Goal: Information Seeking & Learning: Find specific fact

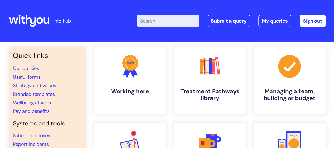
click at [151, 22] on input "Enter your search term here..." at bounding box center [168, 21] width 62 height 12
type input "wifi"
click button "Search" at bounding box center [0, 0] width 0 height 0
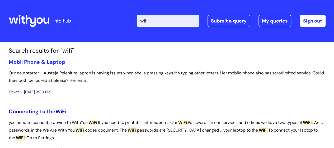
click at [48, 111] on link "Connecting to the WiFi" at bounding box center [38, 111] width 58 height 7
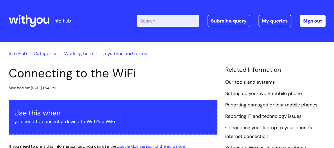
click at [150, 80] on h1 "Connecting to the WiFi" at bounding box center [113, 73] width 209 height 14
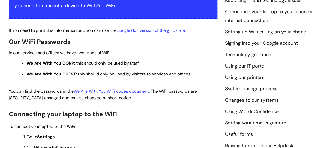
scroll to position [127, 0]
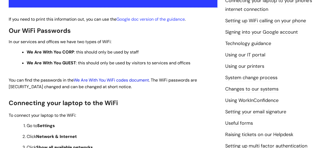
click at [140, 78] on link "We Are With You WiFi codes document" at bounding box center [111, 80] width 75 height 6
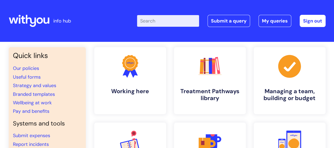
click at [166, 24] on input "Enter your search term here..." at bounding box center [168, 21] width 62 height 12
type input "wifi"
click button "Search" at bounding box center [0, 0] width 0 height 0
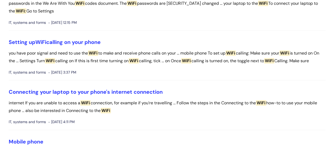
scroll to position [79, 0]
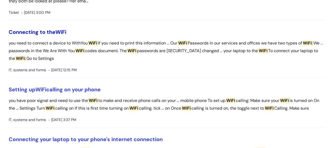
click at [51, 35] on link "Connecting to the WiFi" at bounding box center [38, 32] width 58 height 7
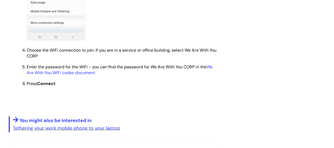
scroll to position [476, 0]
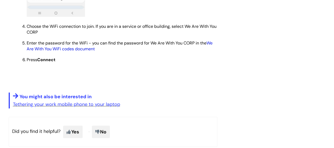
click at [81, 49] on link "We Are With You WiFi codes document" at bounding box center [120, 45] width 186 height 11
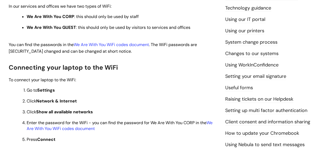
scroll to position [185, 0]
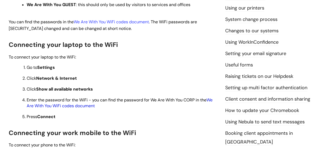
click at [76, 107] on link "We Are With You WiFi codes document" at bounding box center [120, 102] width 186 height 11
